Goal: Transaction & Acquisition: Subscribe to service/newsletter

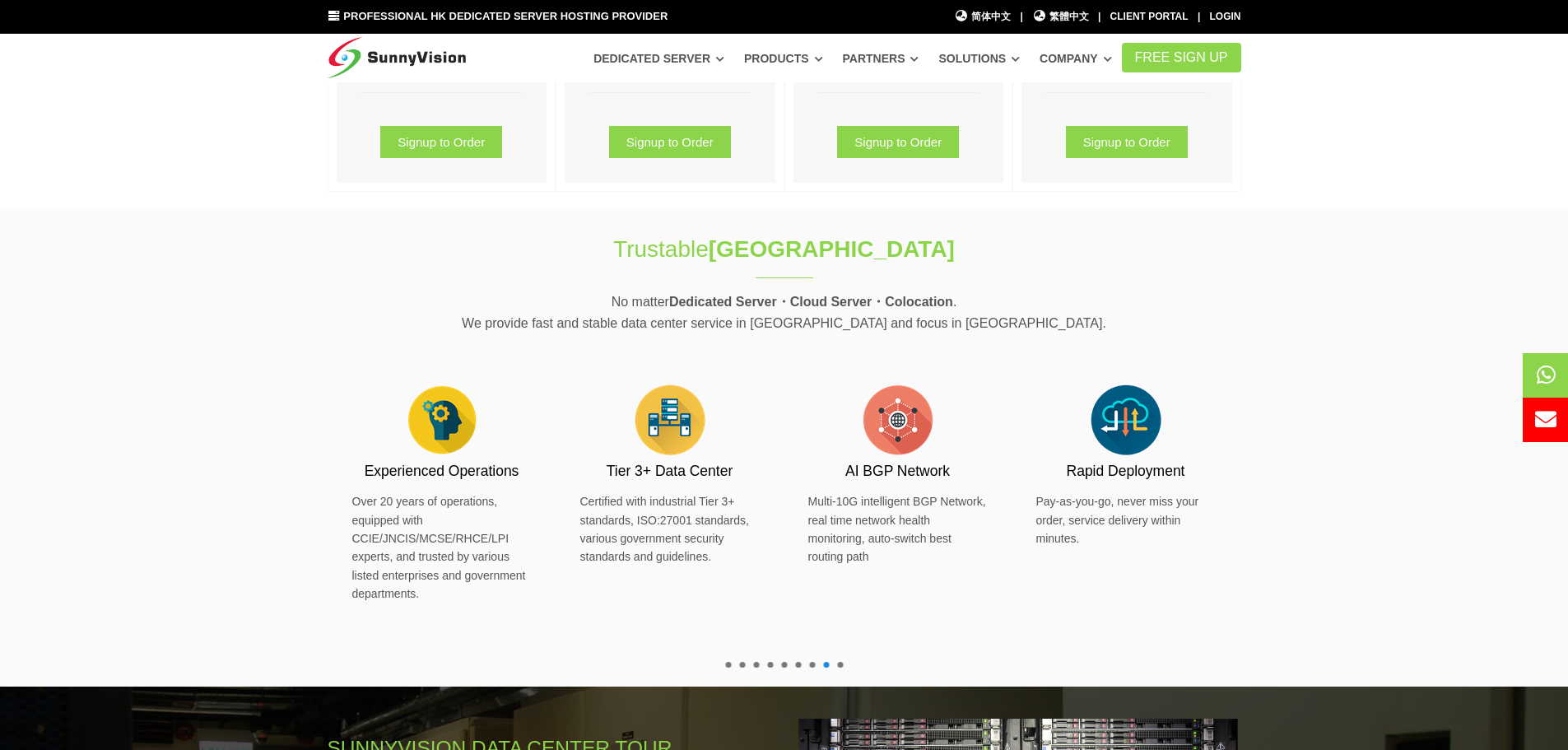
scroll to position [494, 0]
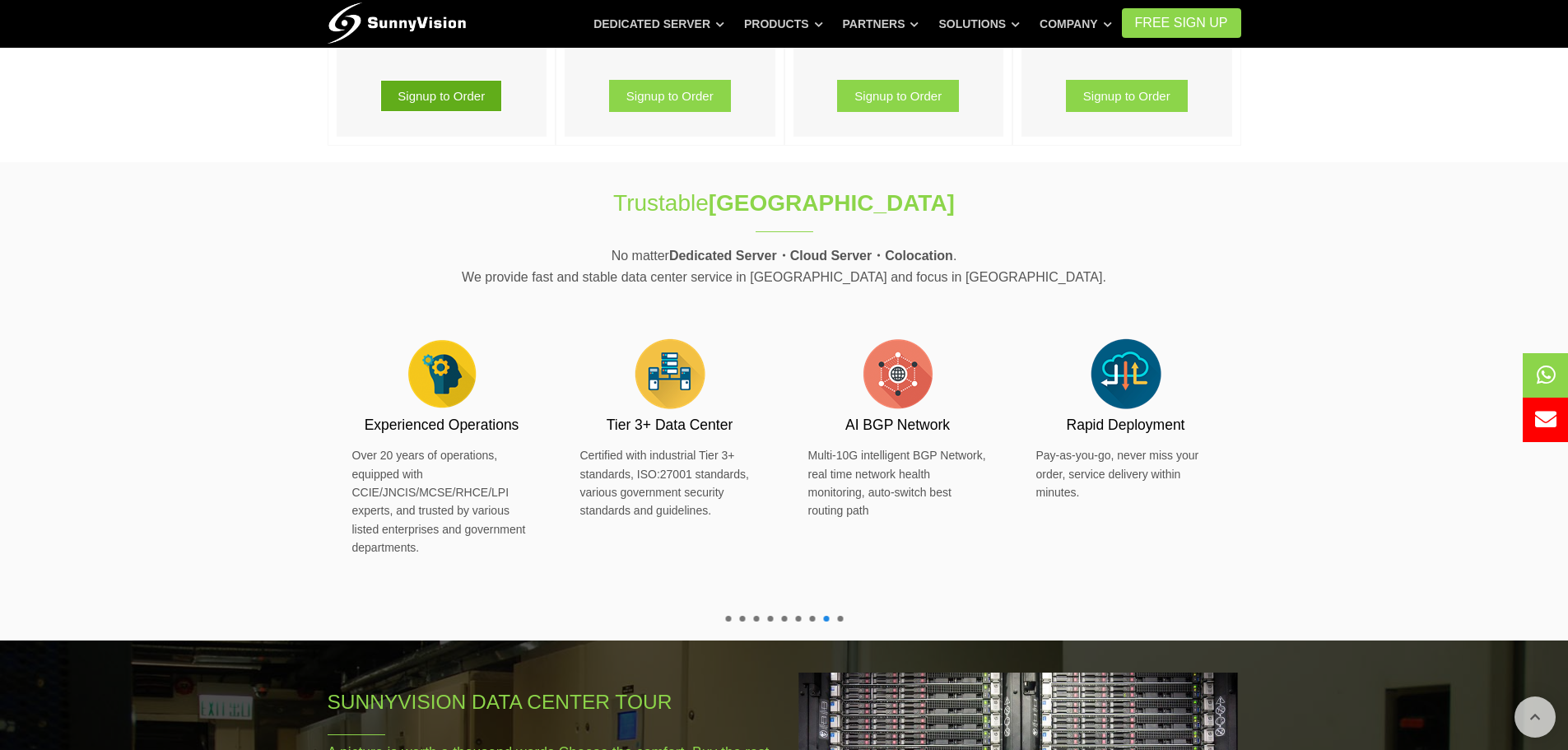
click at [452, 90] on link "Signup to Order" at bounding box center [441, 95] width 121 height 32
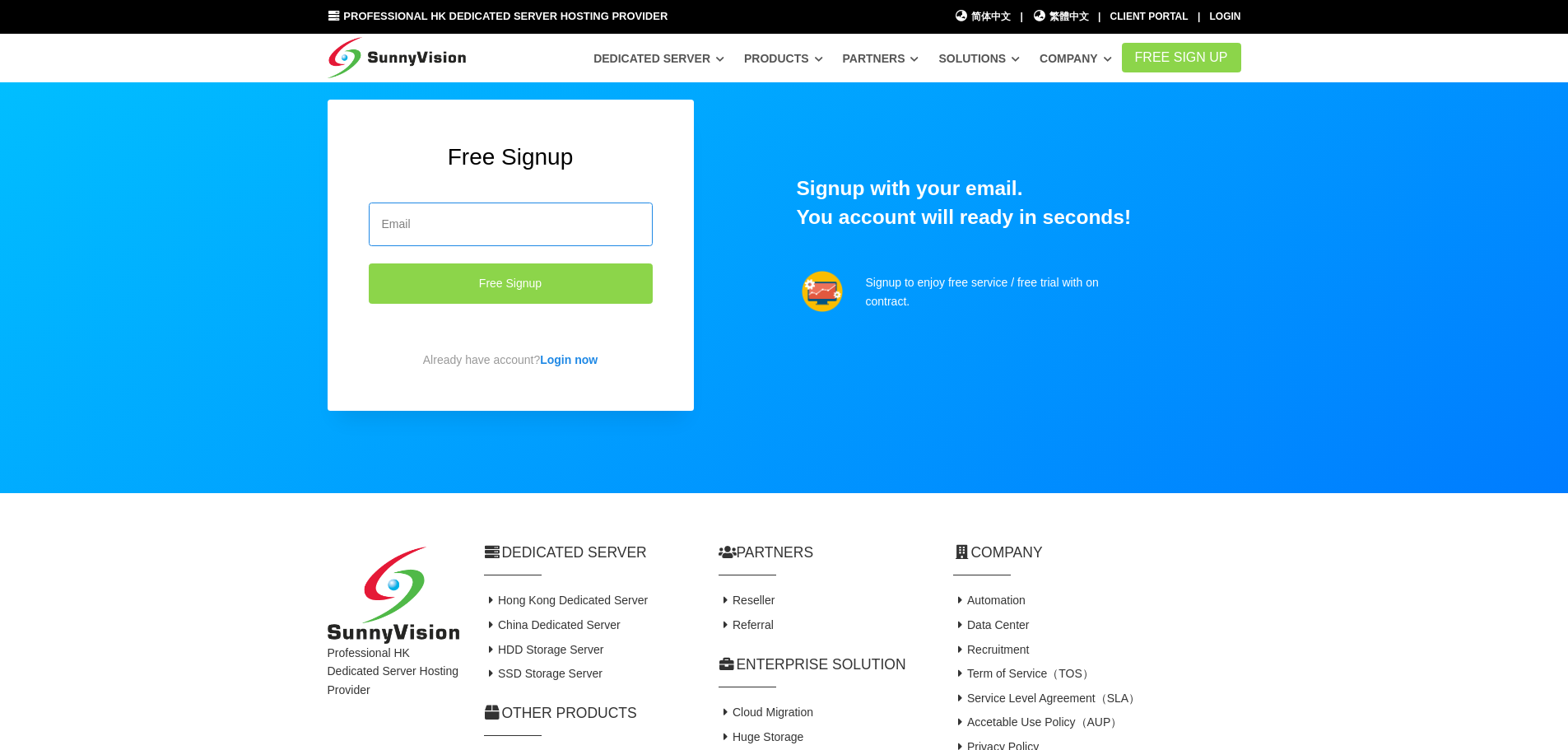
click at [509, 225] on input "email" at bounding box center [510, 224] width 284 height 43
click at [486, 223] on input "email" at bounding box center [510, 224] width 284 height 43
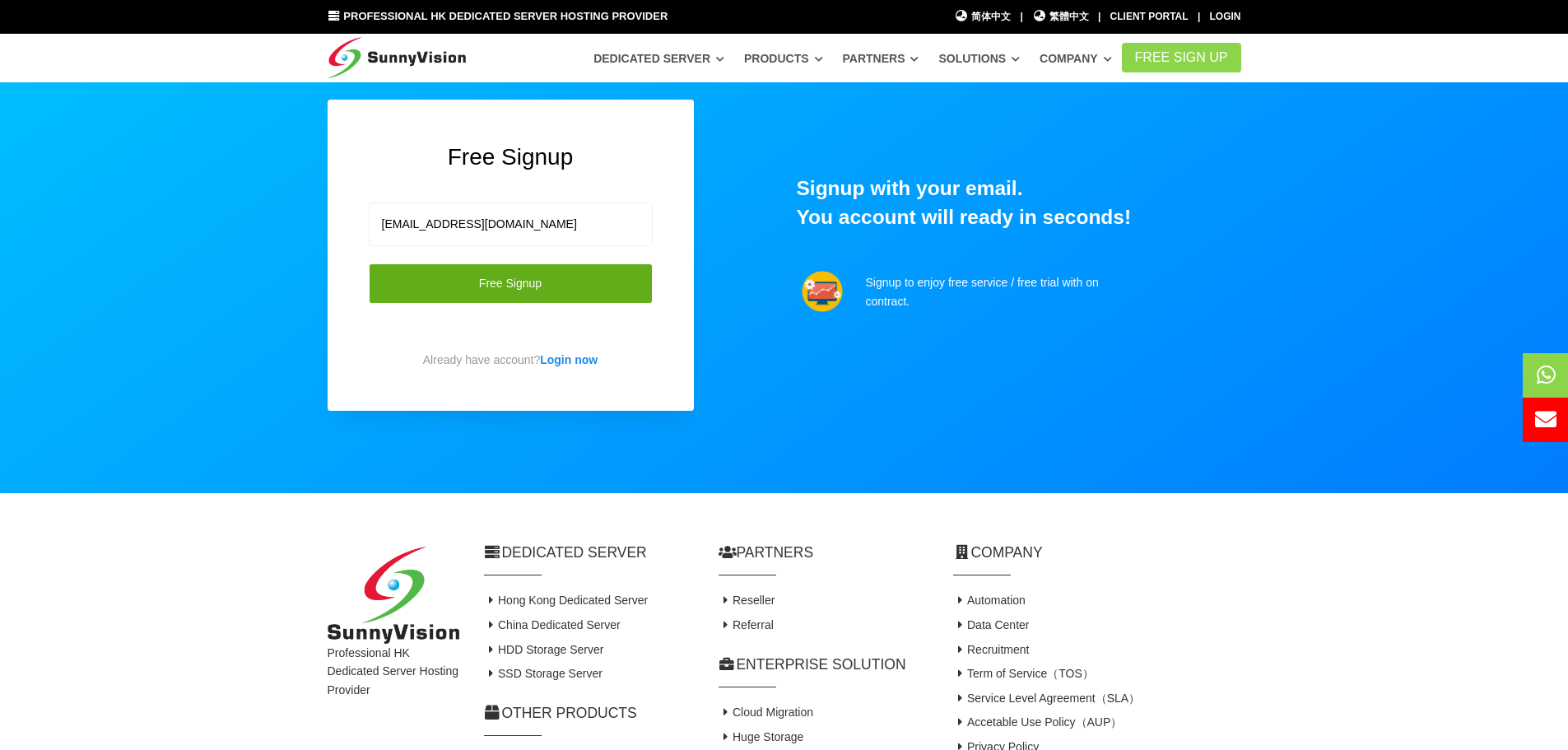
type input "caesar.chan@gmail.com"
click at [472, 271] on button "Free Signup" at bounding box center [510, 284] width 284 height 41
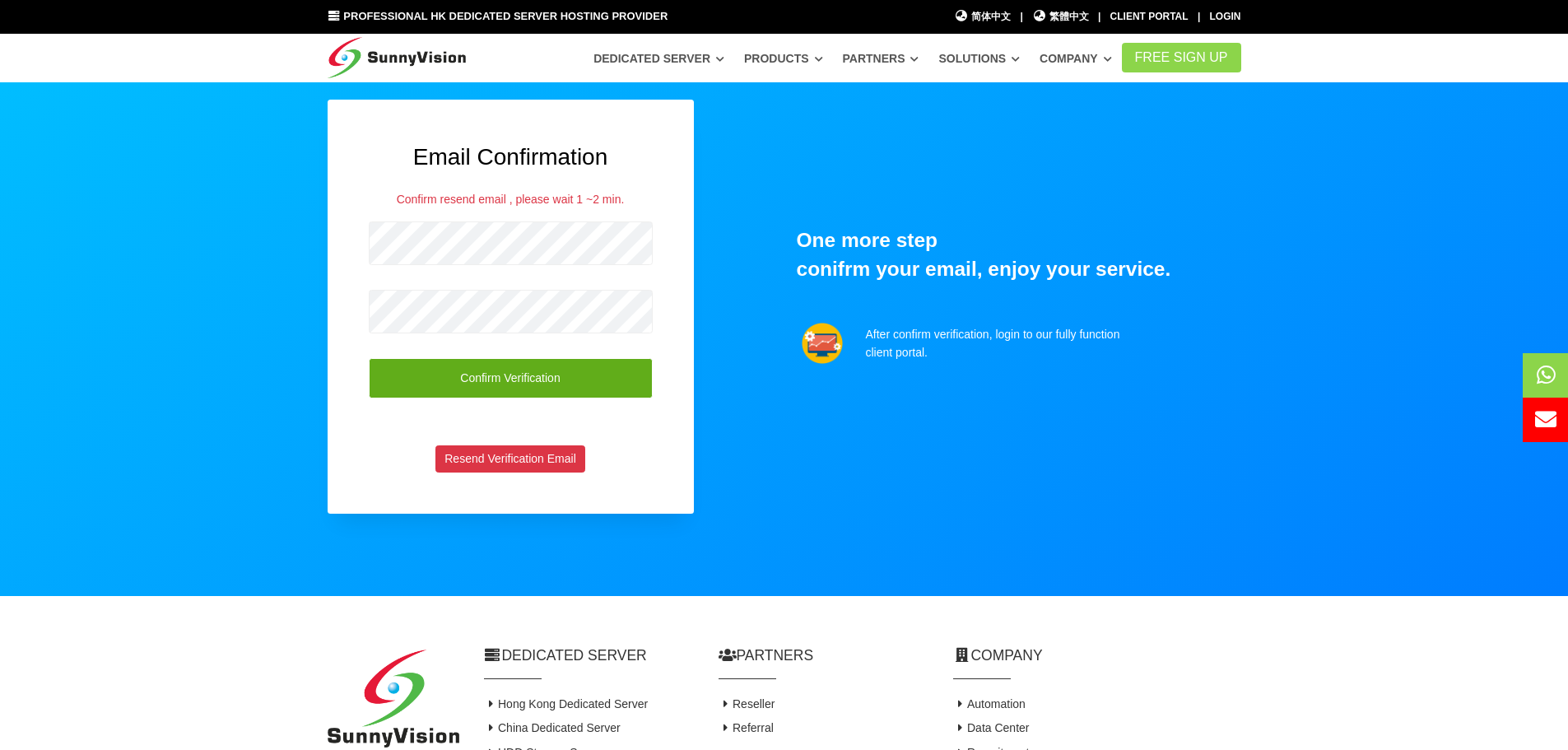
click at [533, 375] on button "Confirm Verification" at bounding box center [510, 378] width 284 height 41
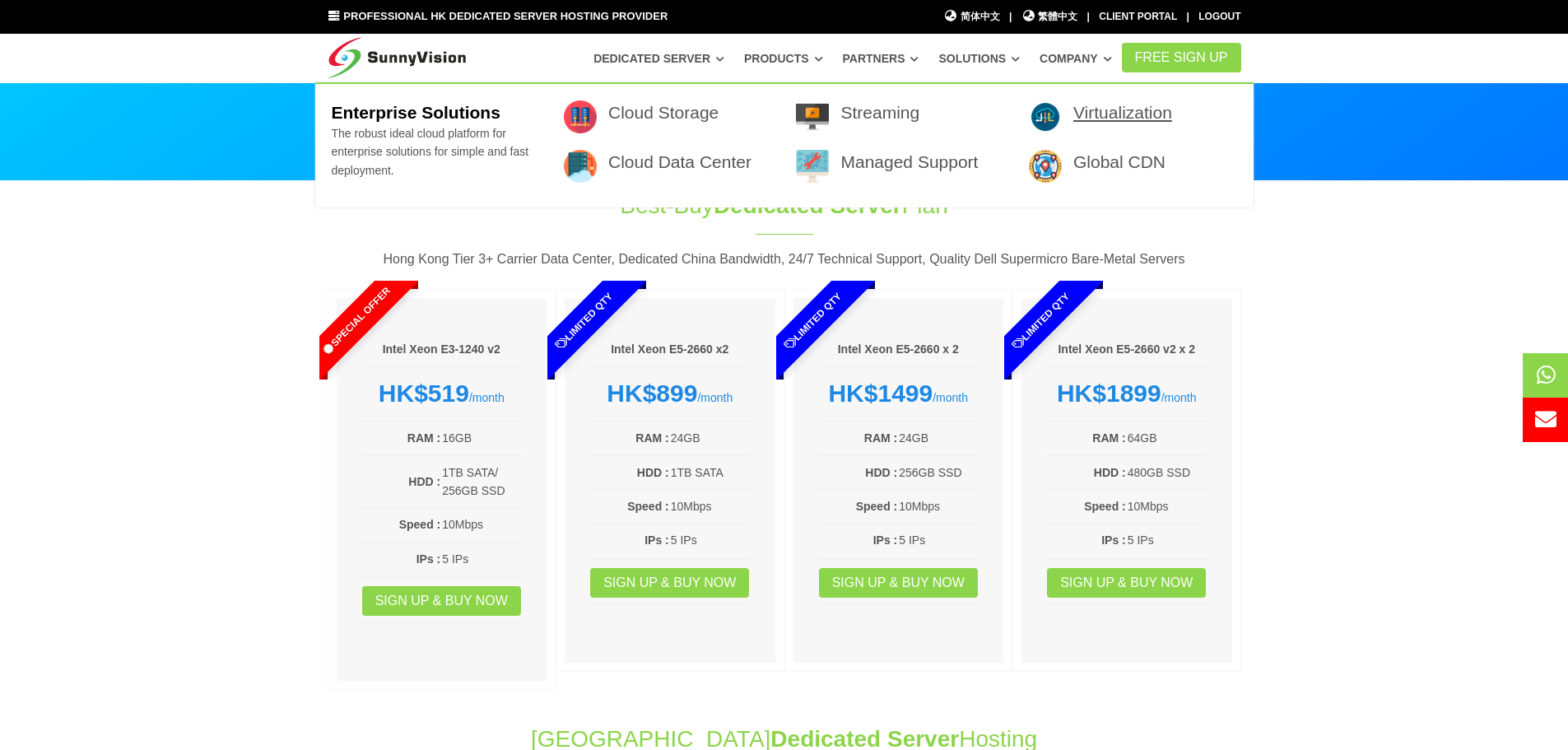
click at [1109, 114] on link "Virtualization" at bounding box center [1123, 112] width 99 height 19
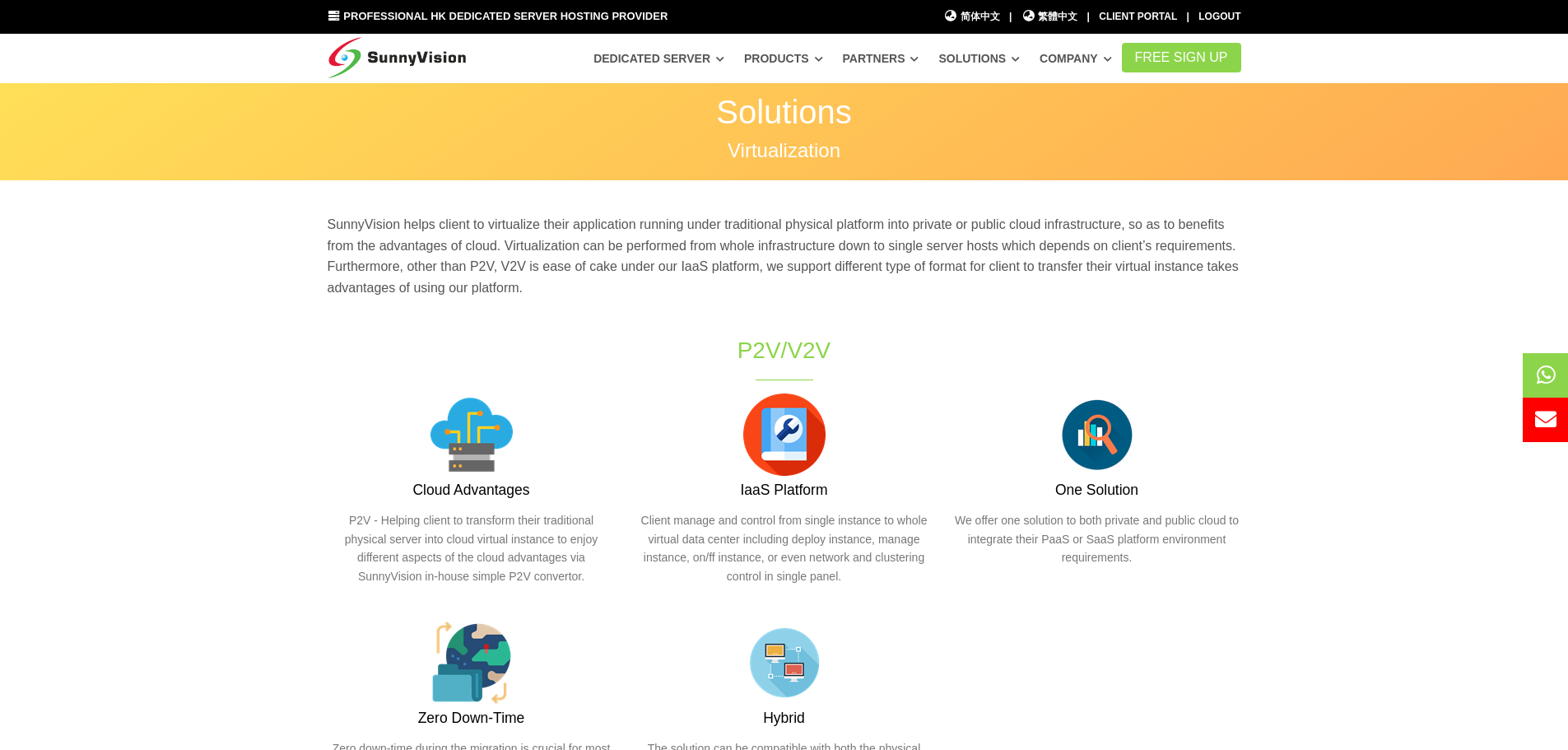
click at [493, 490] on h3 "Cloud Advantages" at bounding box center [472, 490] width 288 height 21
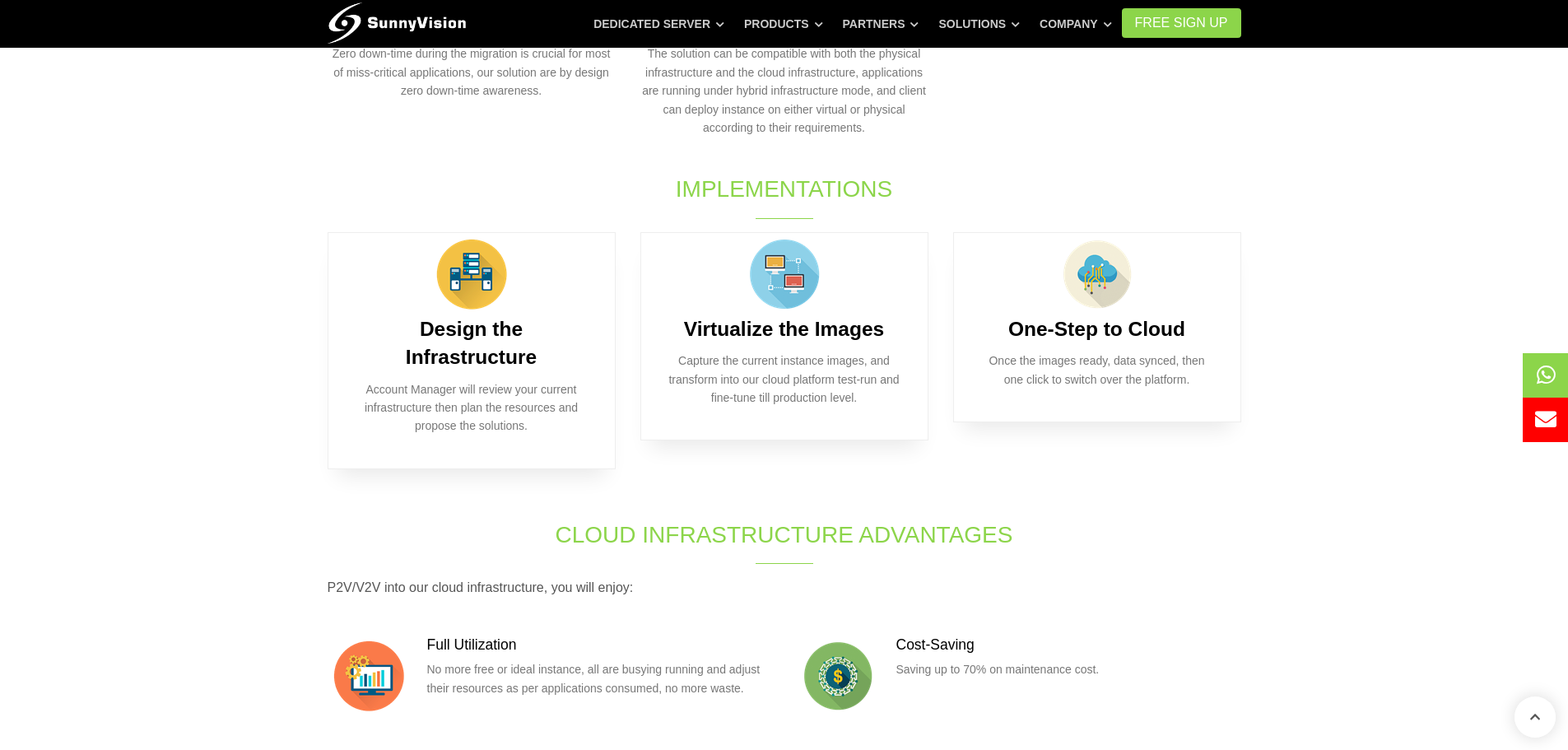
scroll to position [741, 0]
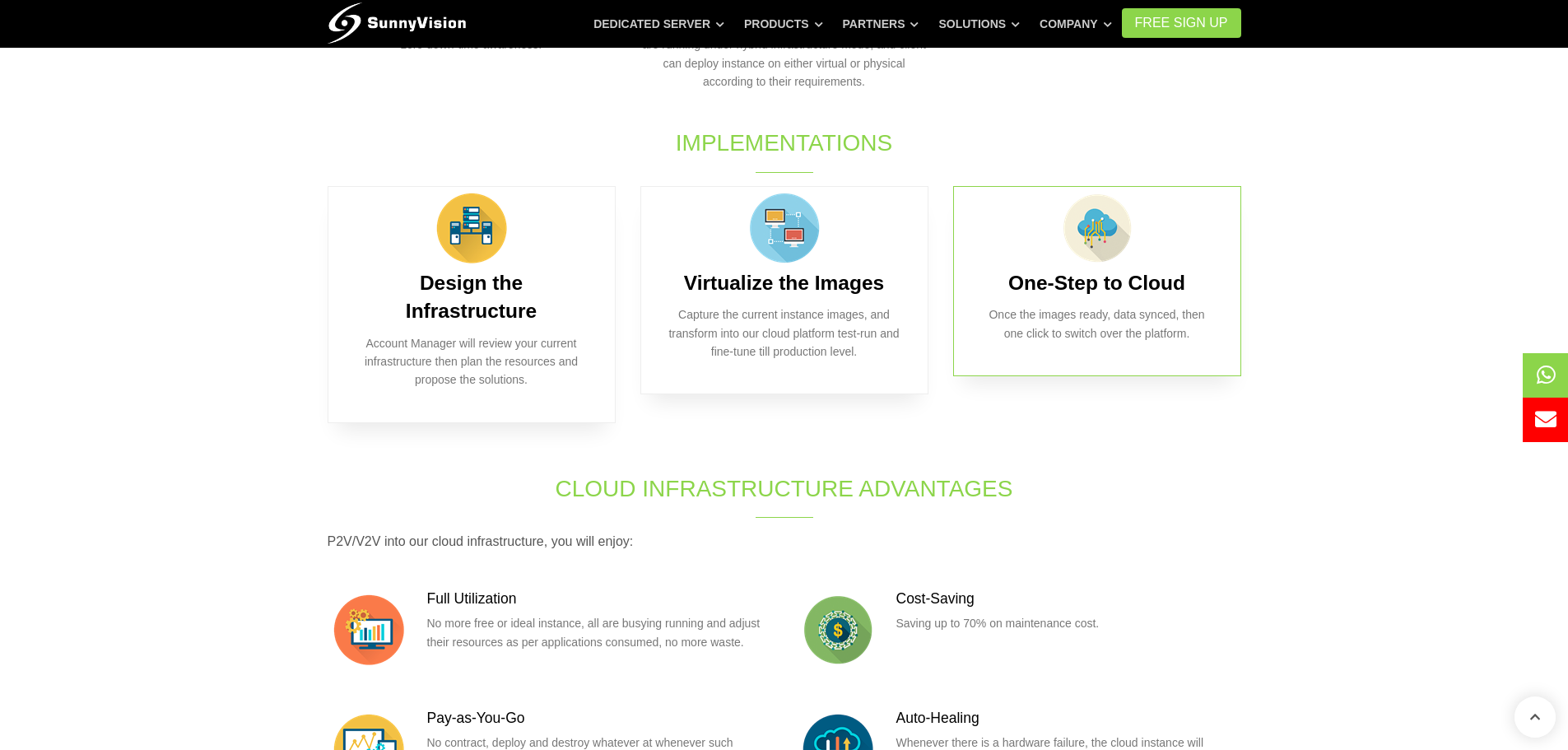
click at [1092, 266] on img at bounding box center [1097, 227] width 82 height 82
click at [1104, 231] on img at bounding box center [1097, 227] width 82 height 82
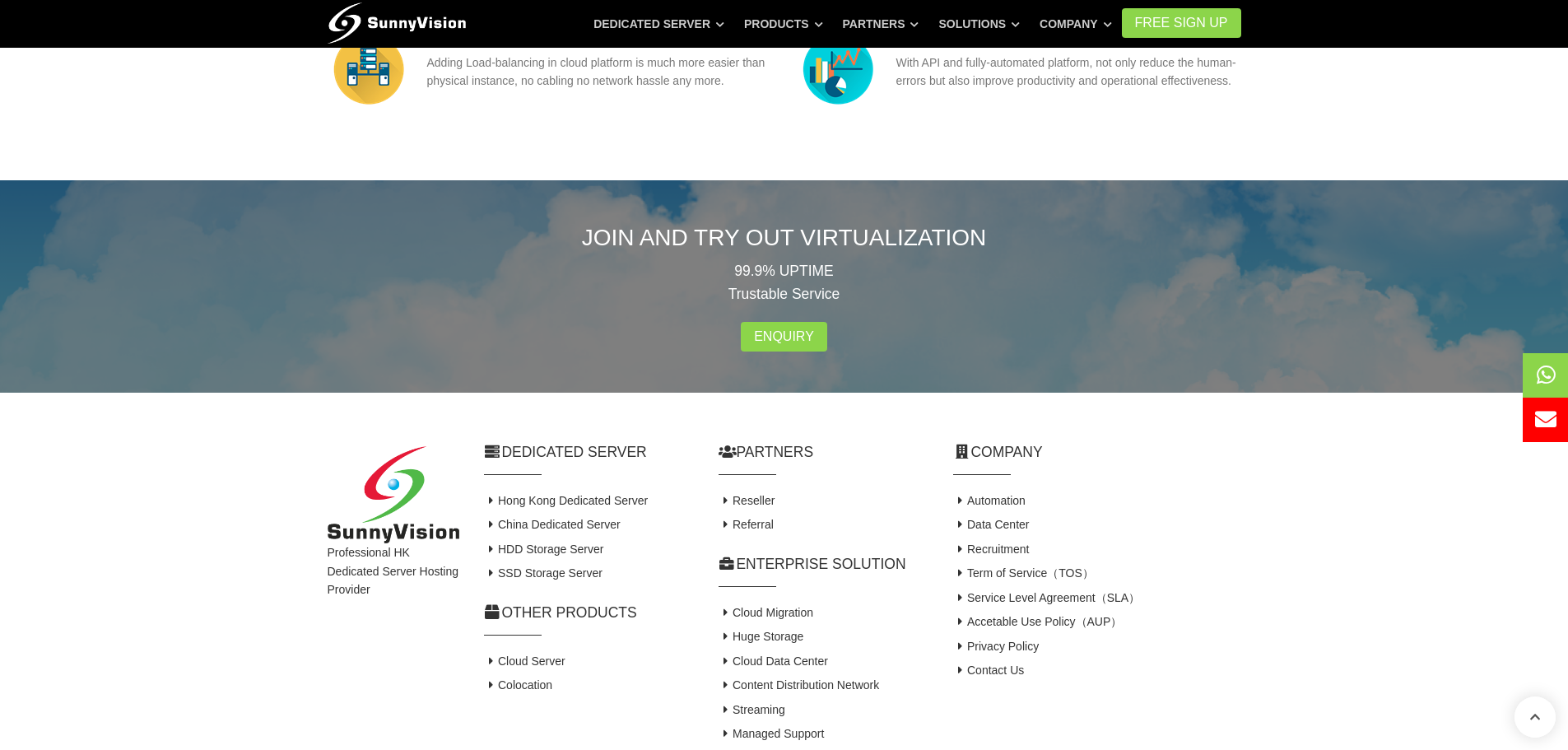
scroll to position [1563, 0]
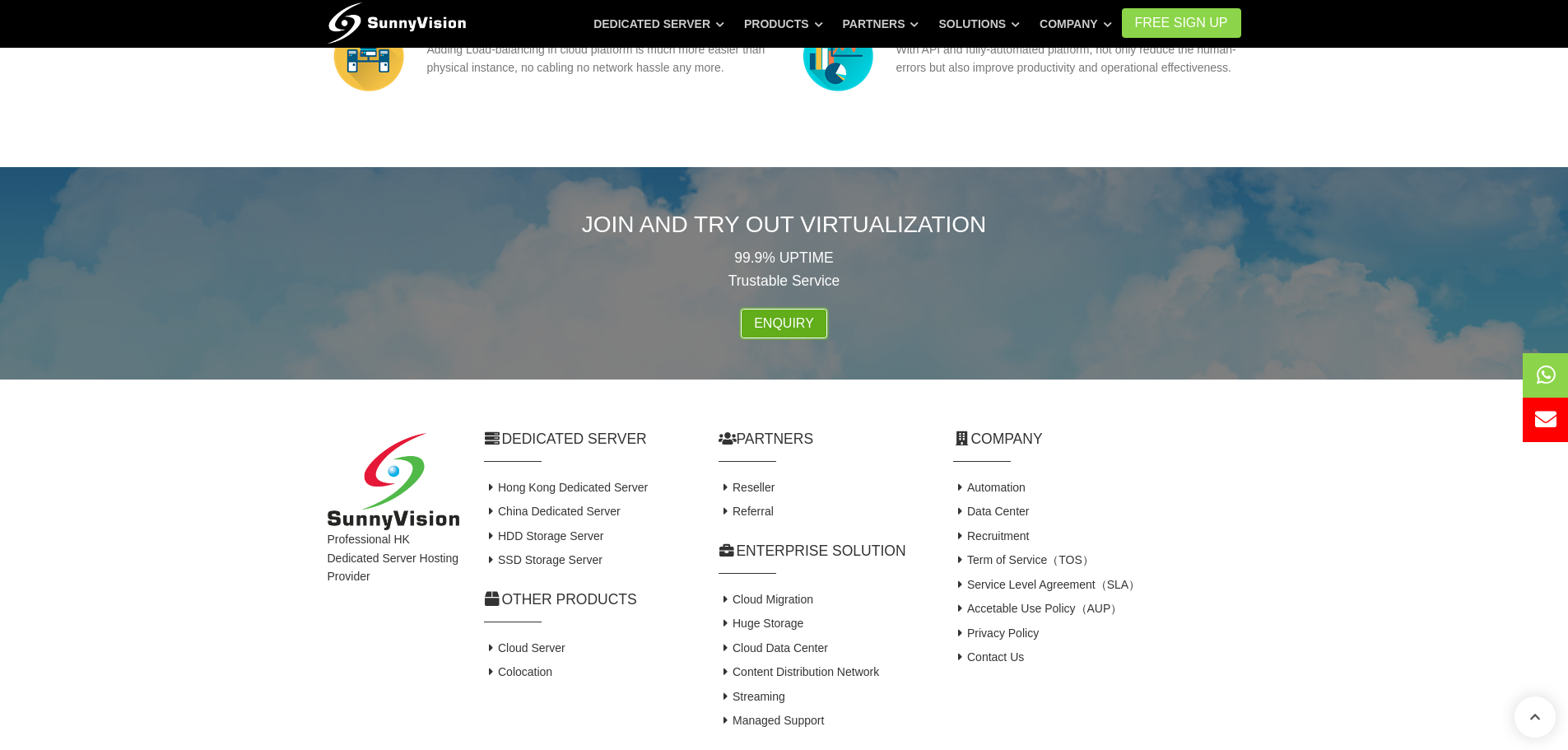
click at [795, 338] on link "Enquiry" at bounding box center [784, 323] width 86 height 30
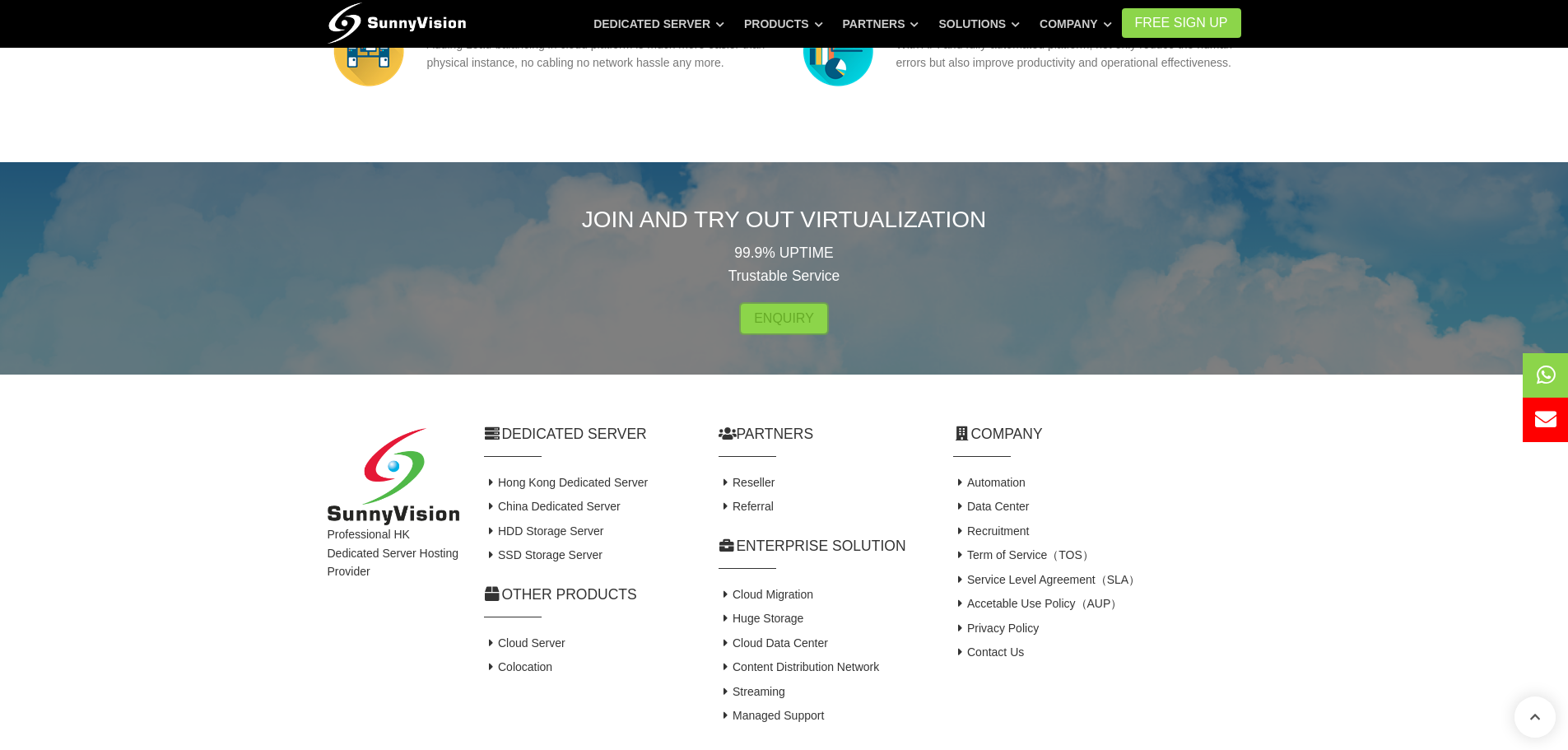
scroll to position [1646, 0]
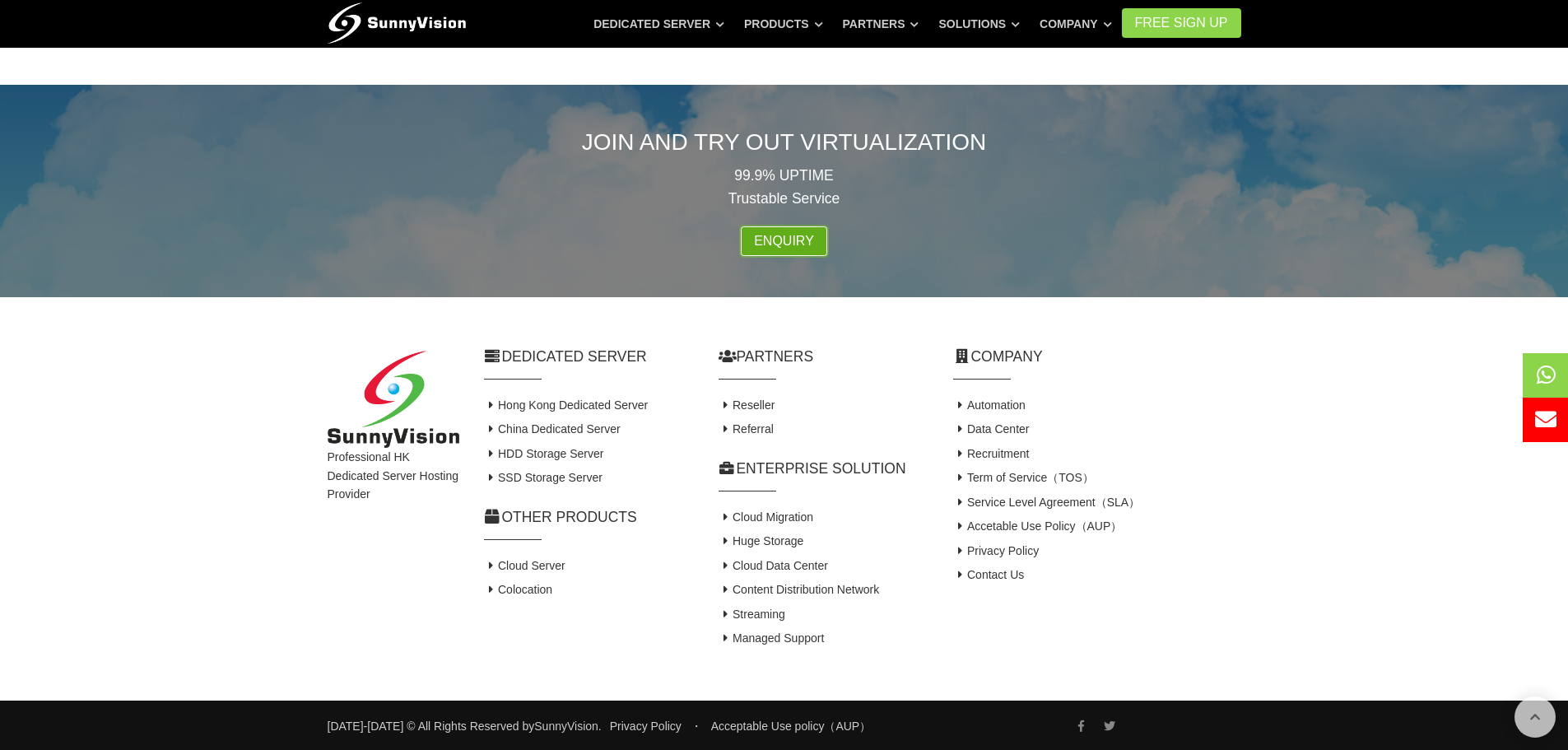
click at [778, 255] on link "Enquiry" at bounding box center [784, 241] width 86 height 30
click at [528, 572] on link "Cloud Server" at bounding box center [525, 565] width 82 height 14
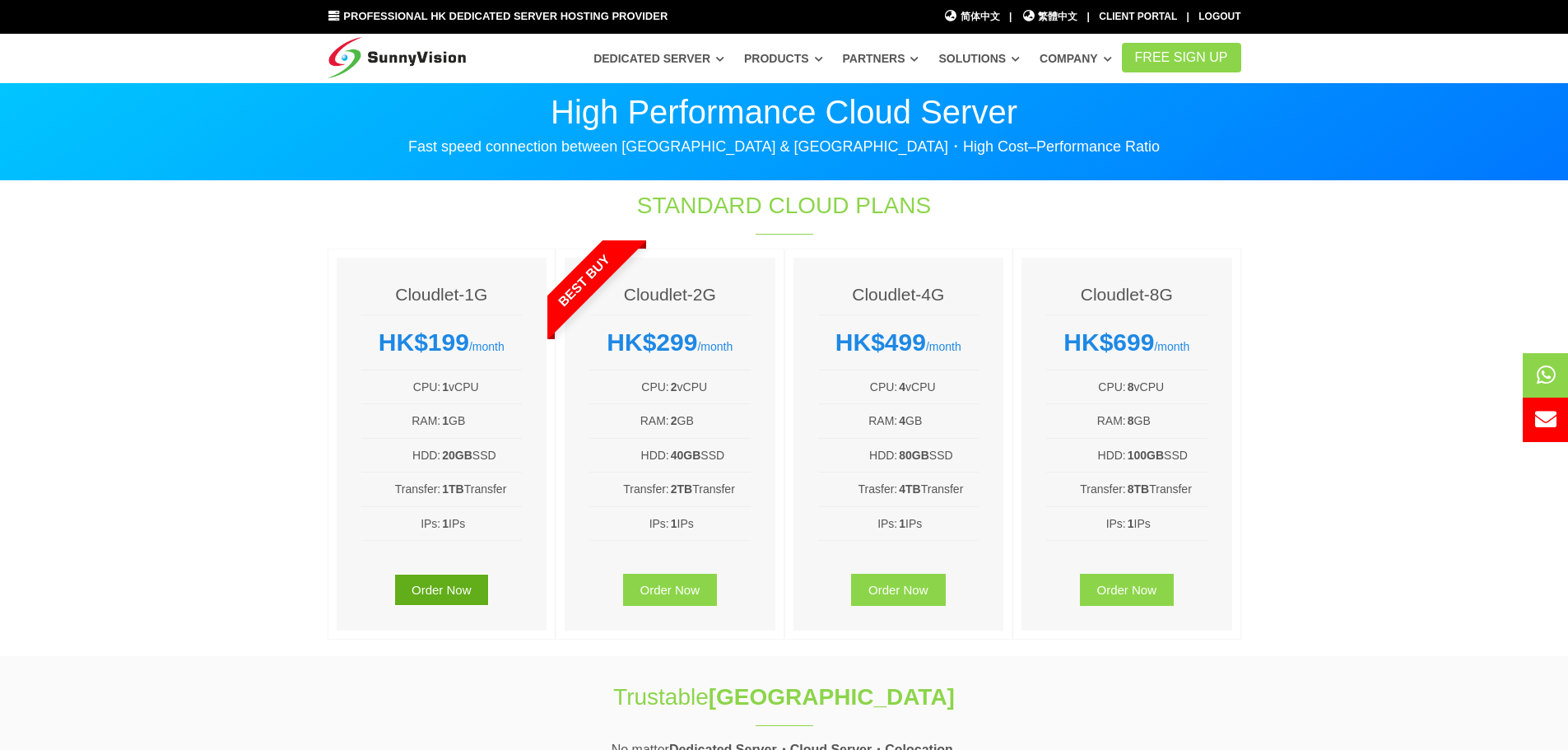
click at [446, 579] on link "Order Now" at bounding box center [441, 589] width 94 height 32
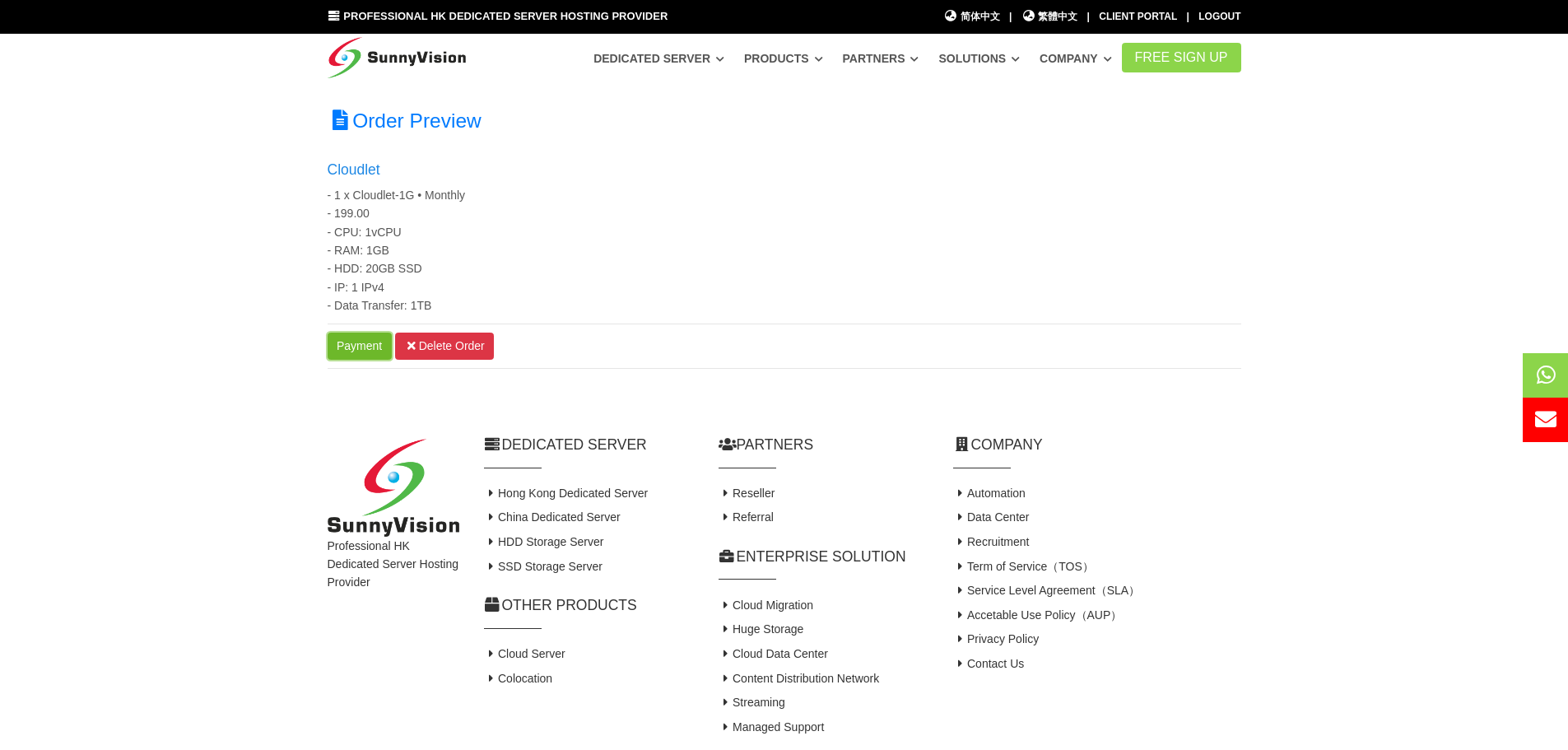
click at [370, 351] on link "Payment" at bounding box center [360, 346] width 64 height 28
